Goal: Transaction & Acquisition: Purchase product/service

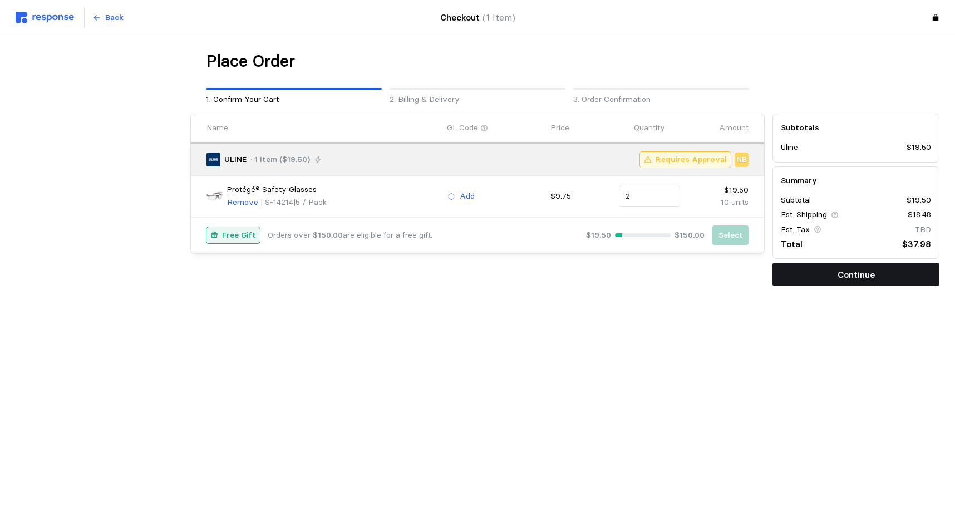
click at [853, 281] on p "Continue" at bounding box center [855, 275] width 37 height 14
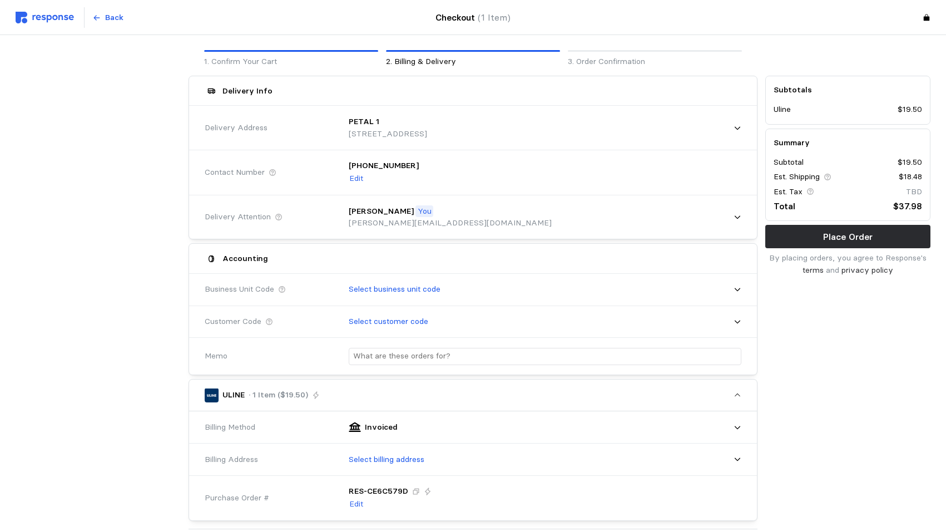
scroll to position [56, 0]
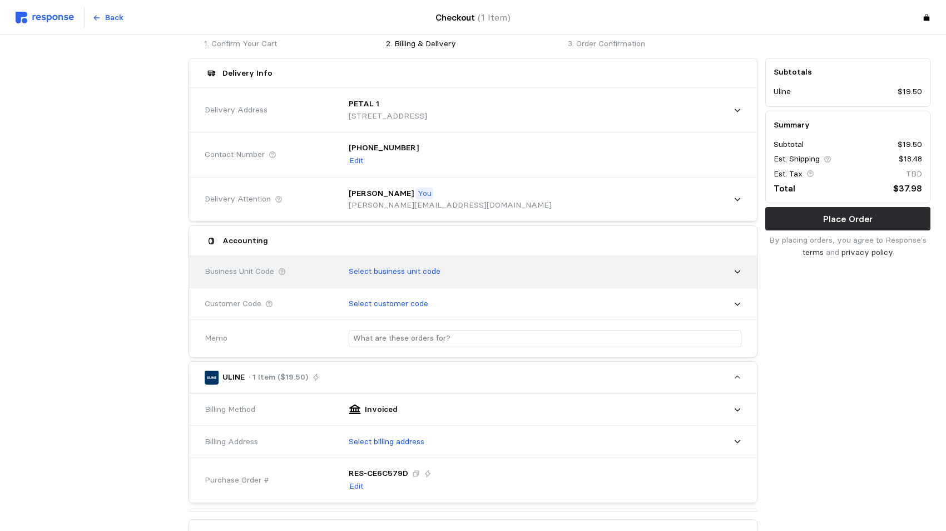
click at [740, 271] on icon at bounding box center [738, 271] width 6 height 3
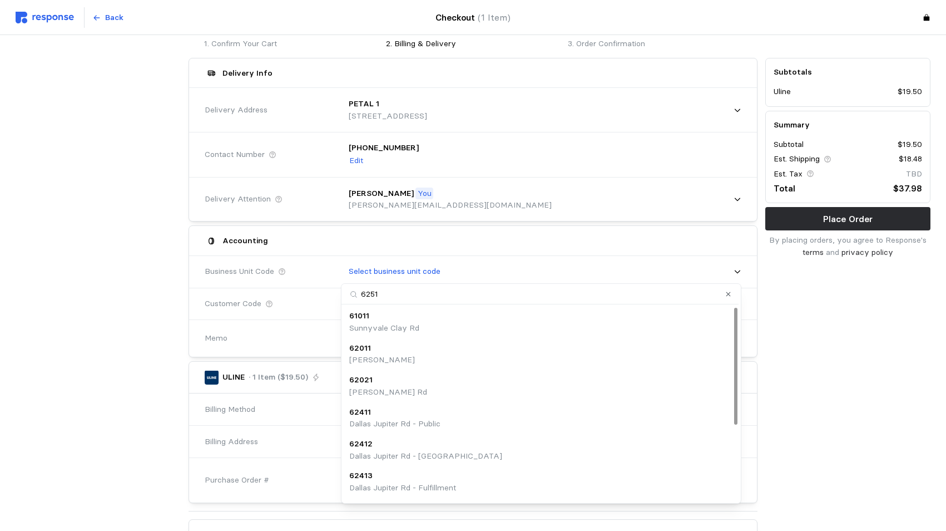
type input "62511"
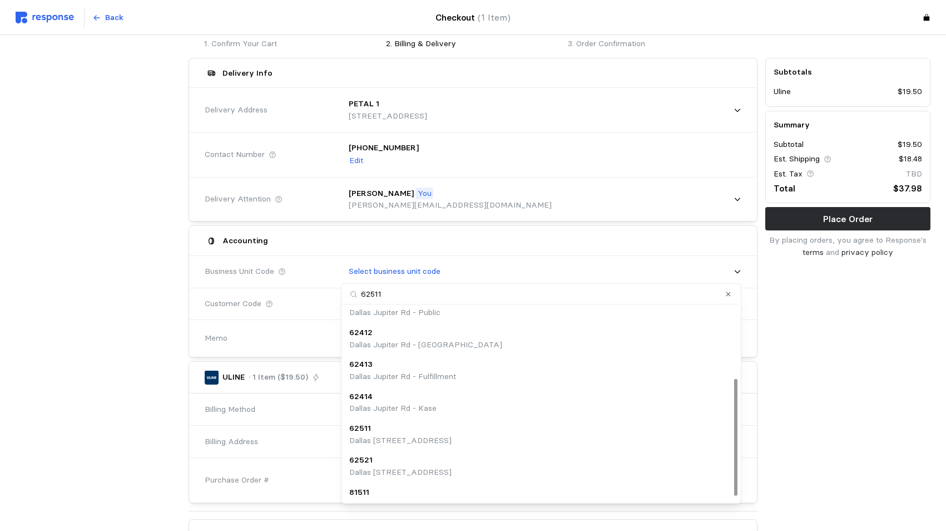
scroll to position [125, 0]
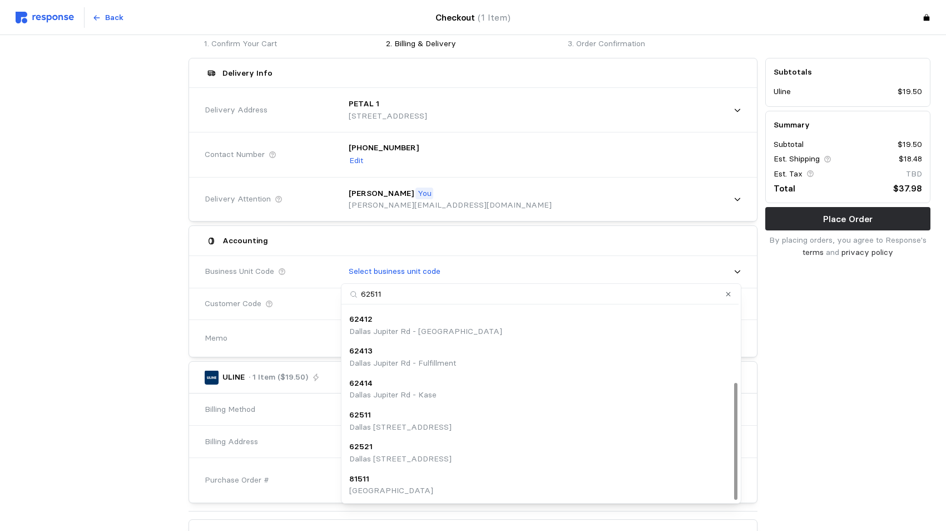
click at [373, 423] on p "Dallas [STREET_ADDRESS]" at bounding box center [400, 427] width 102 height 12
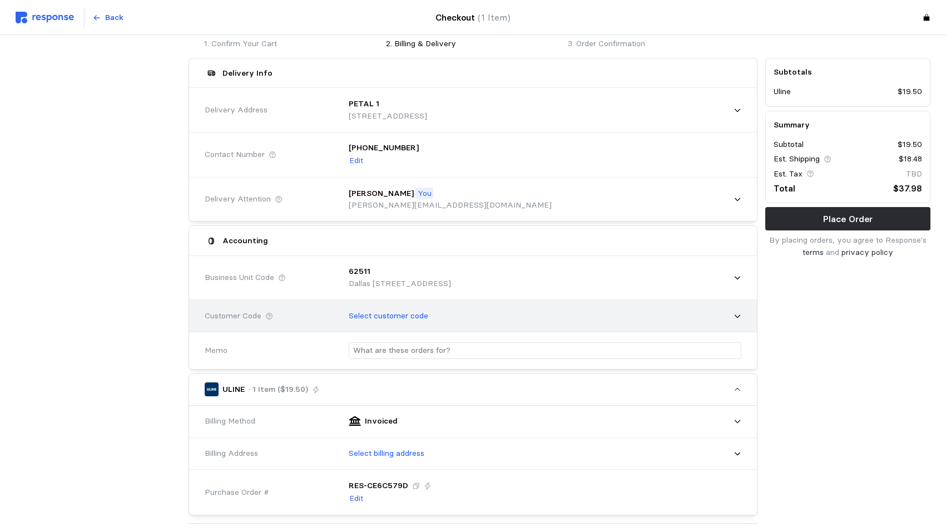
click at [738, 315] on icon at bounding box center [738, 316] width 8 height 8
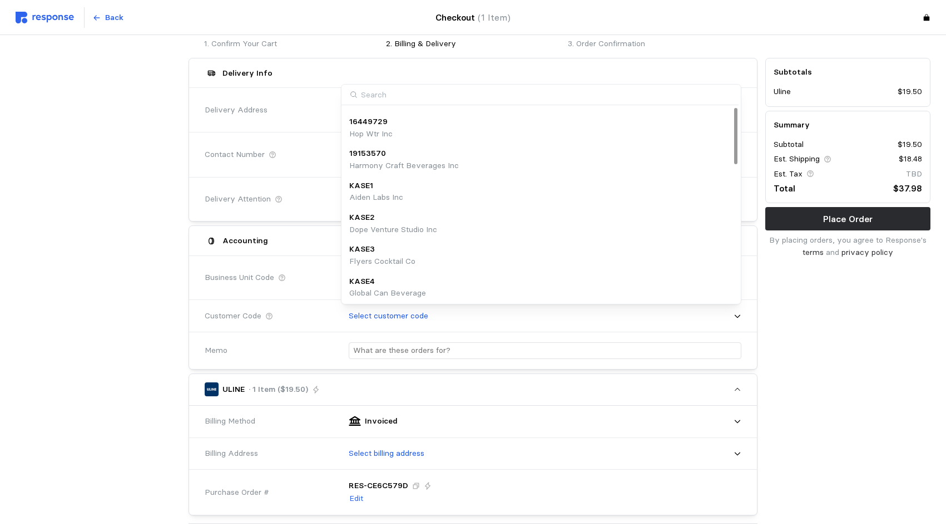
scroll to position [0, 0]
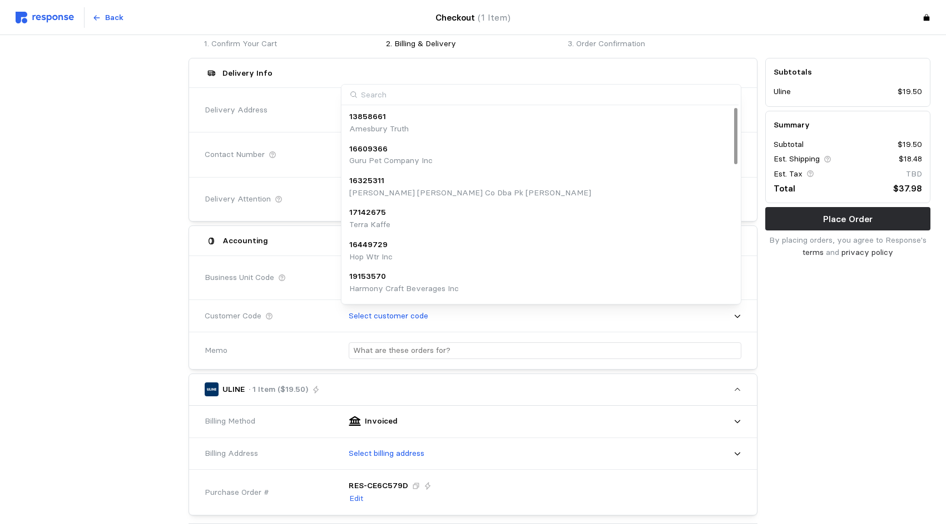
click at [887, 386] on div "Subtotals Uline $19.50 Summary Subtotal $19.50 Est. Shipping $18.48 Est. Tax TB…" at bounding box center [848, 418] width 173 height 729
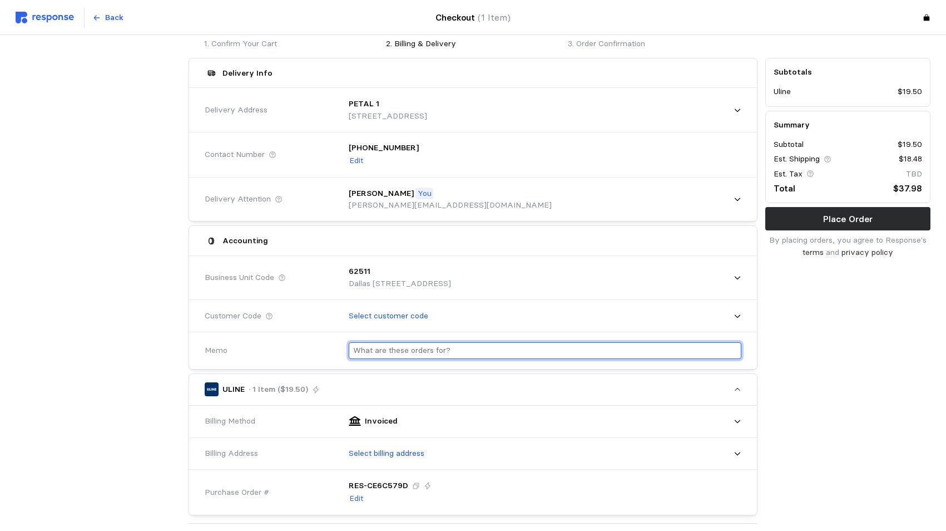
click at [389, 353] on input "text" at bounding box center [545, 351] width 384 height 16
type input "w"
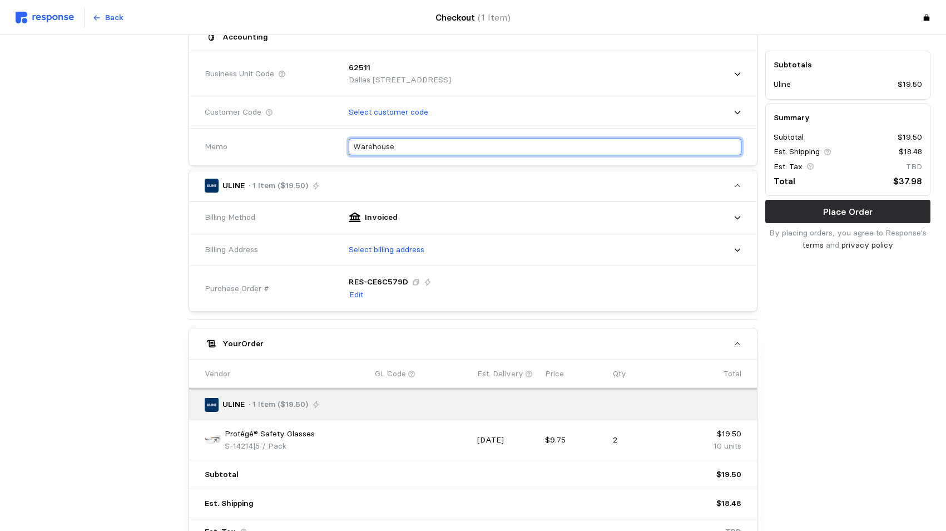
scroll to position [278, 0]
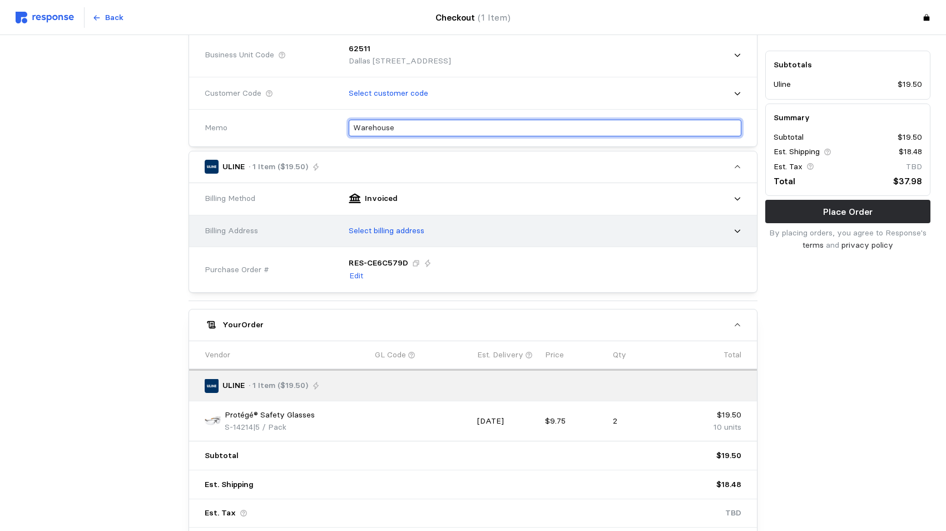
type input "Warehouse"
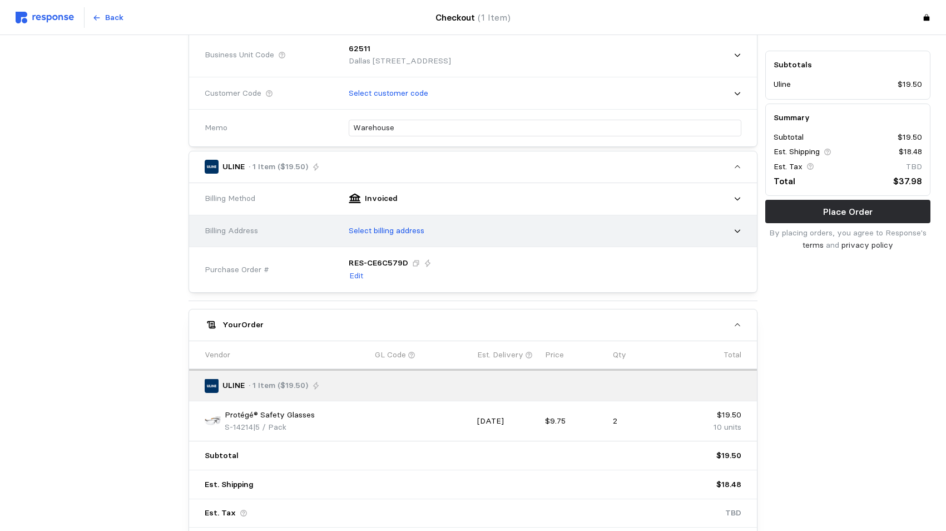
click at [737, 231] on icon at bounding box center [738, 231] width 6 height 3
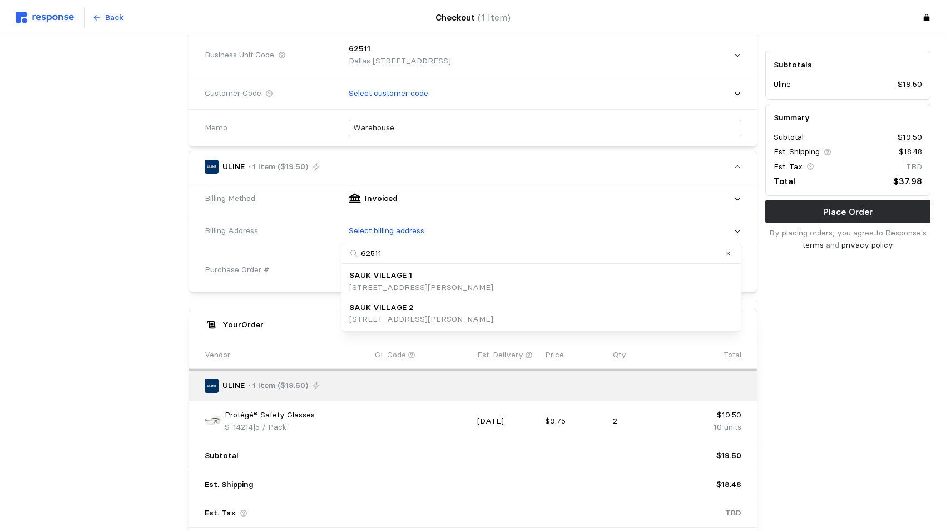
drag, startPoint x: 386, startPoint y: 251, endPoint x: 316, endPoint y: 254, distance: 70.1
click at [316, 254] on body "Back Checkout (1 Item) Place Order 1. Confirm Your Cart 2. Billing & Delivery 3…" at bounding box center [473, 170] width 946 height 897
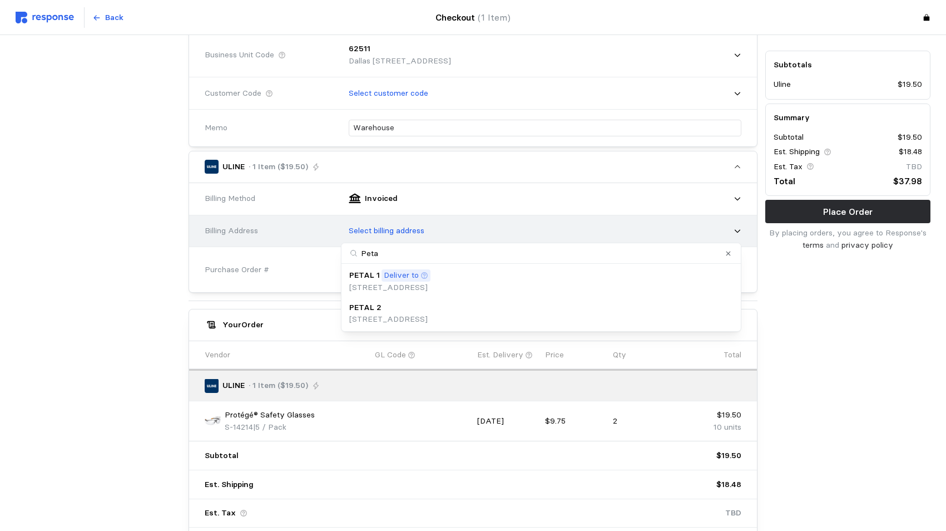
type input "Petal"
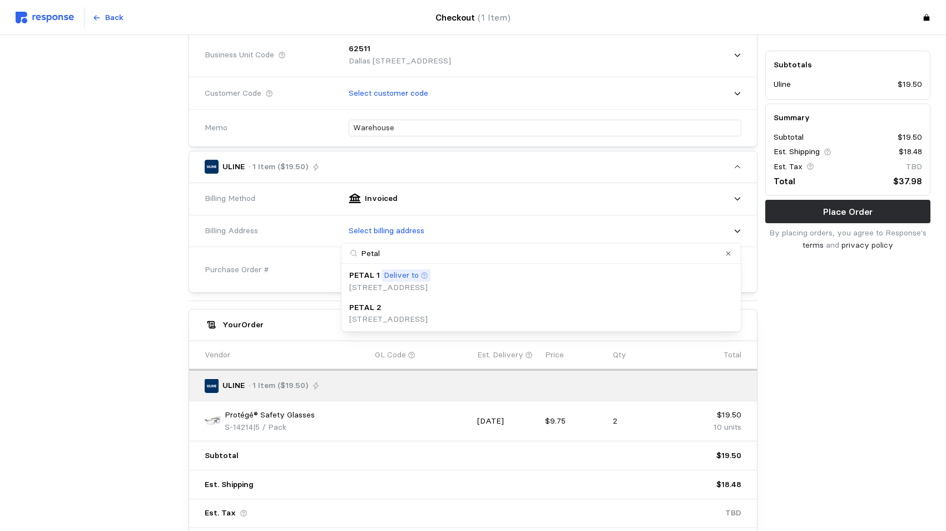
click at [408, 284] on p "[STREET_ADDRESS]" at bounding box center [389, 288] width 81 height 12
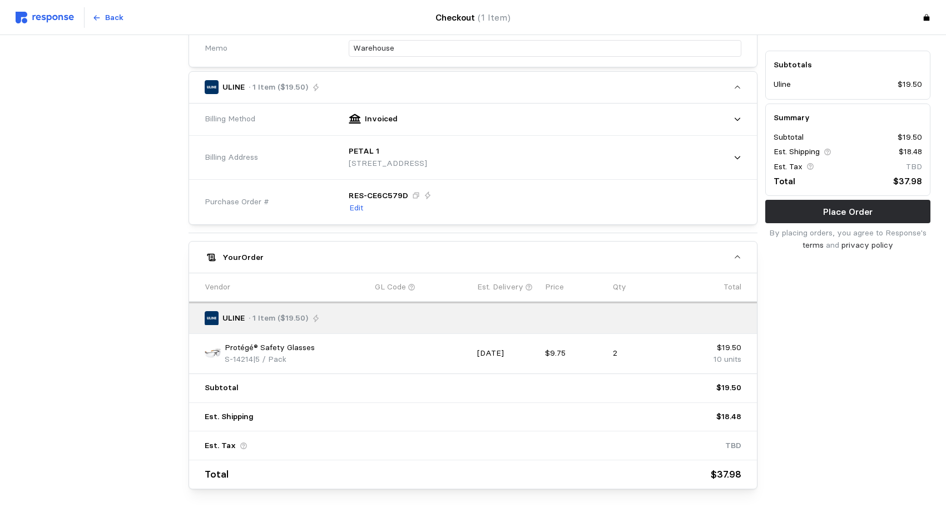
scroll to position [378, 0]
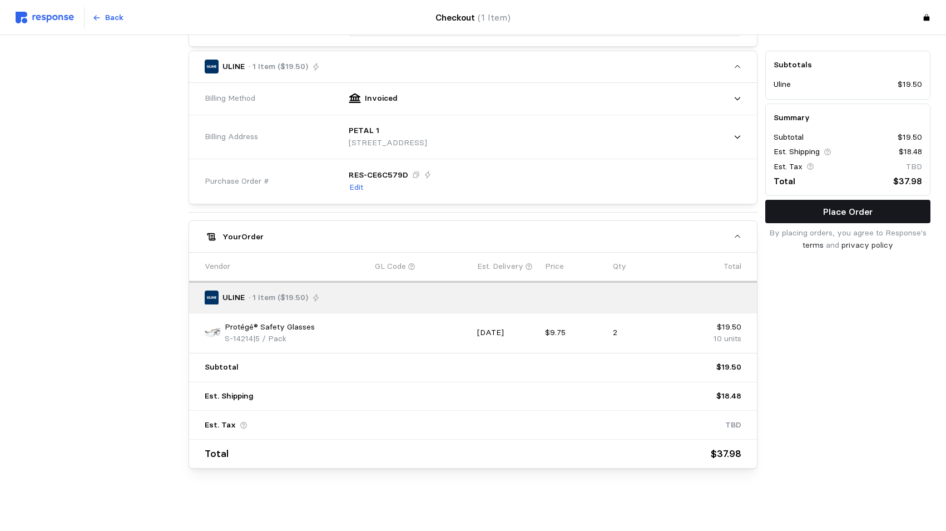
click at [855, 216] on p "Place Order" at bounding box center [848, 212] width 50 height 14
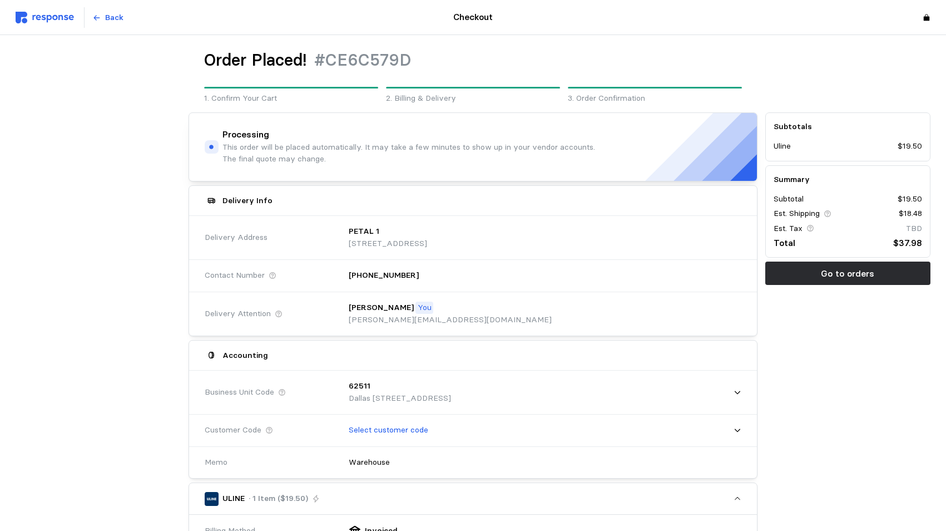
scroll to position [0, 0]
click at [885, 420] on div "Subtotals Uline $19.50 Summary Subtotal $19.50 Est. Shipping $18.48 Est. Tax TB…" at bounding box center [848, 501] width 173 height 783
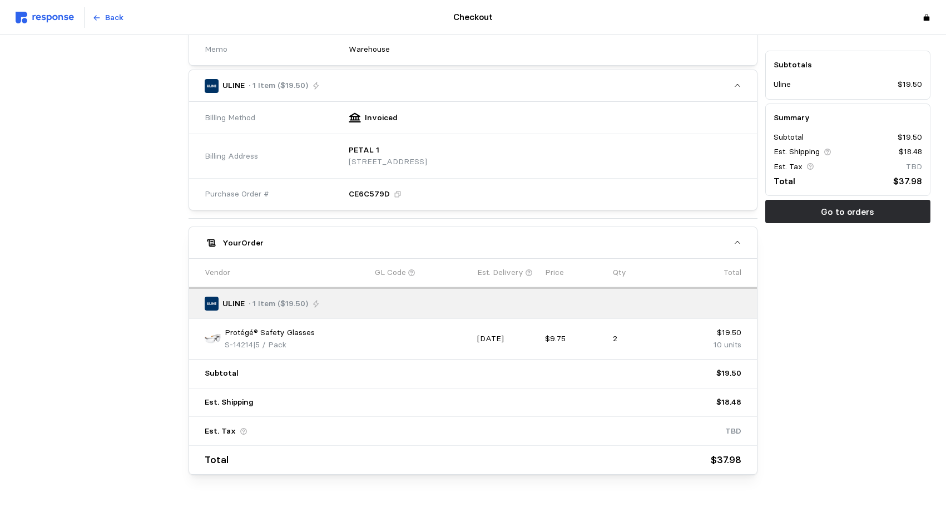
scroll to position [420, 0]
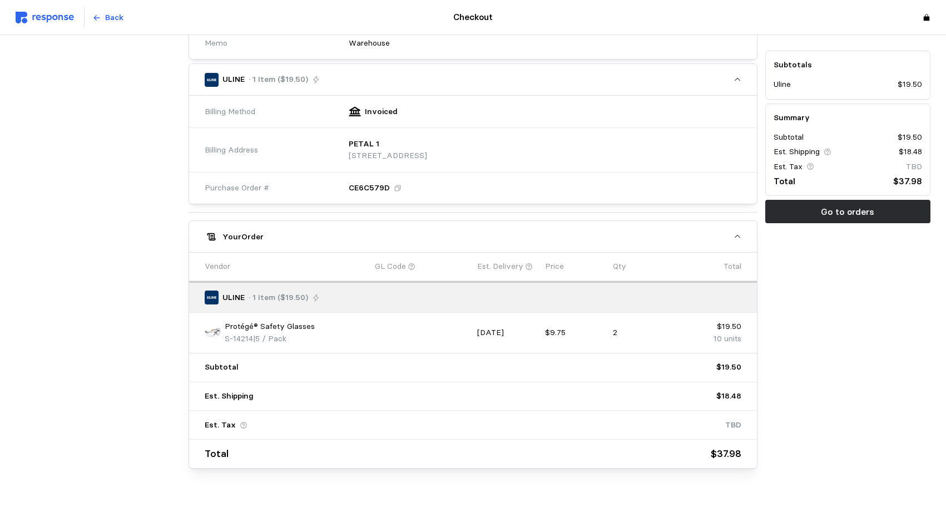
drag, startPoint x: 42, startPoint y: 339, endPoint x: 50, endPoint y: 339, distance: 7.2
click at [42, 339] on div at bounding box center [98, 81] width 173 height 783
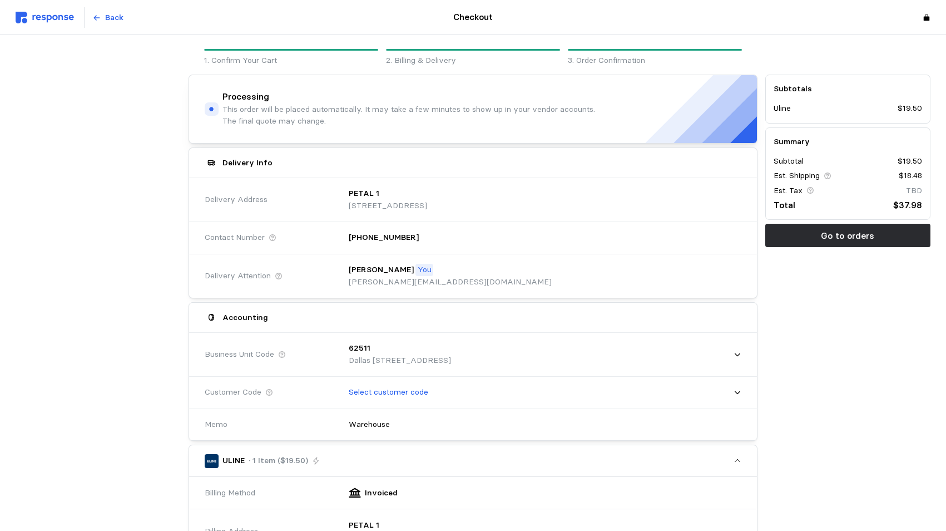
scroll to position [0, 0]
